Goal: Task Accomplishment & Management: Manage account settings

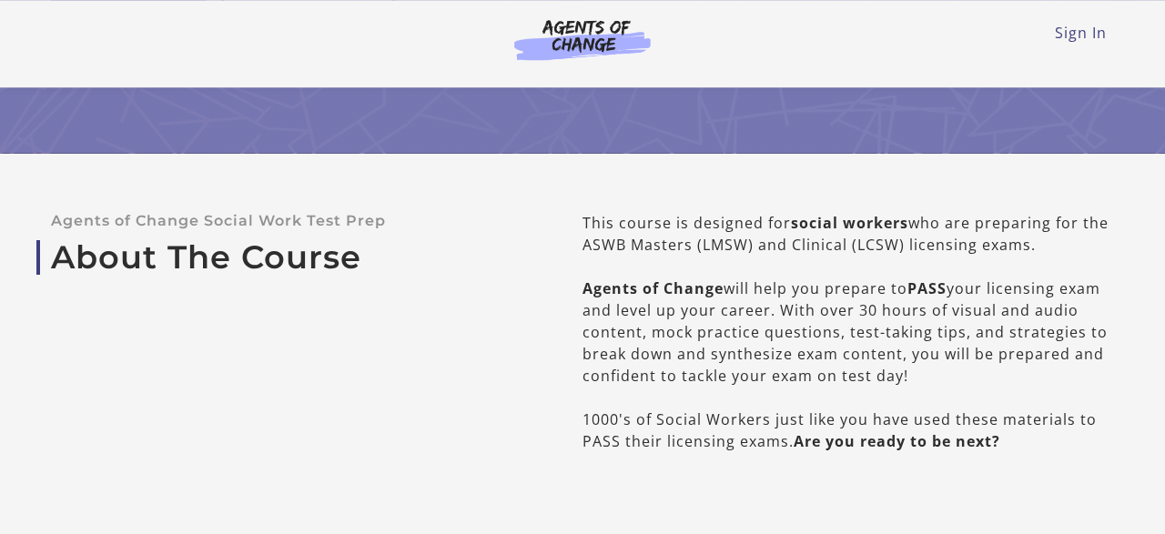
scroll to position [426, 0]
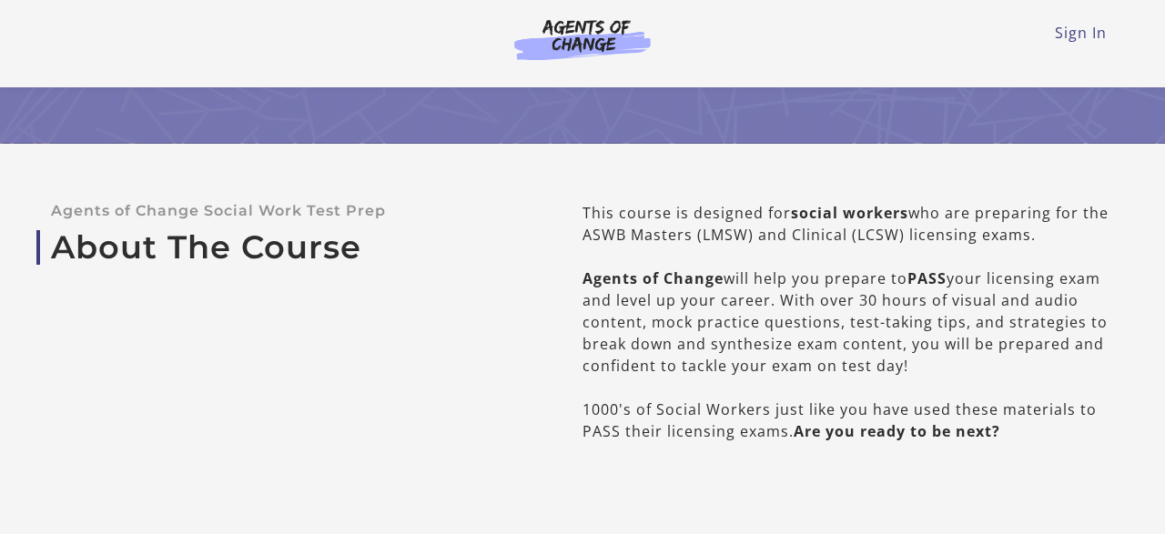
click at [1094, 46] on div "Sign In Toggle menu Menu Sign In" at bounding box center [582, 36] width 1063 height 73
click at [1095, 28] on link "Sign In" at bounding box center [1081, 33] width 52 height 20
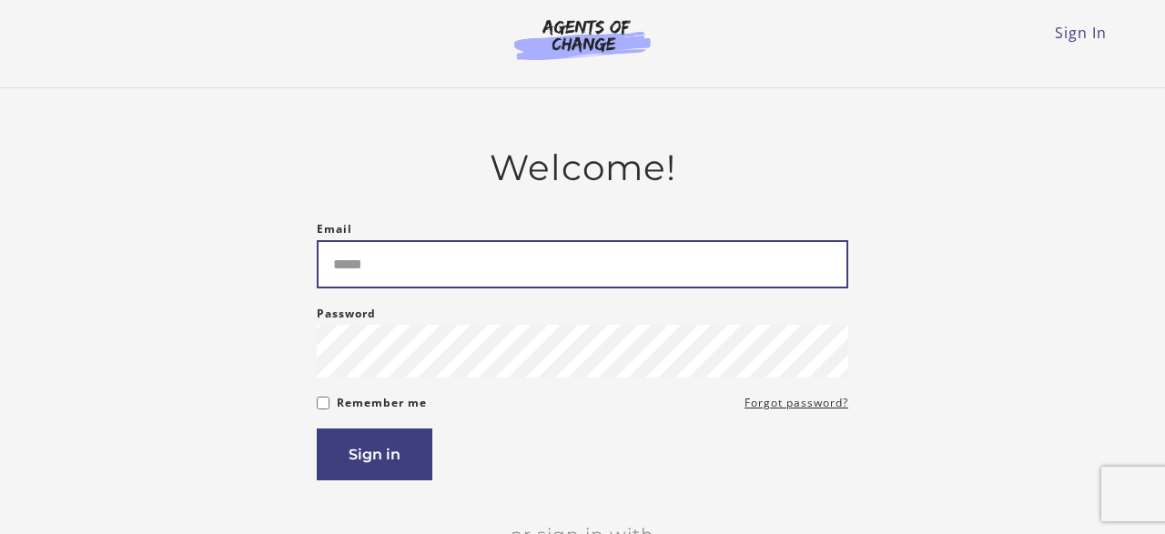
click at [375, 267] on input "Email" at bounding box center [583, 264] width 532 height 48
type input "**********"
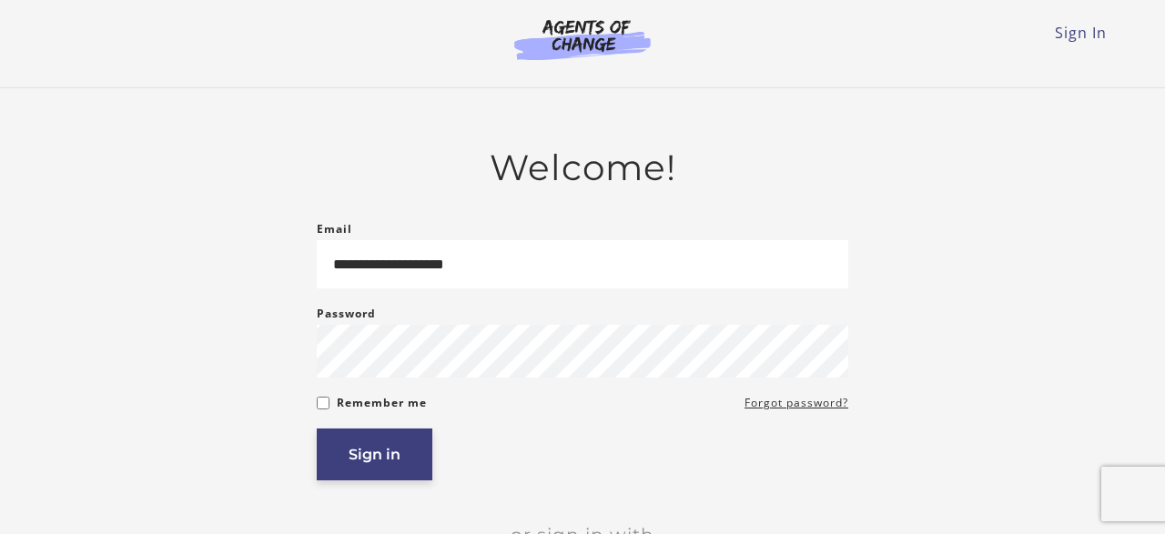
click at [368, 465] on button "Sign in" at bounding box center [375, 455] width 116 height 52
